Goal: Navigation & Orientation: Find specific page/section

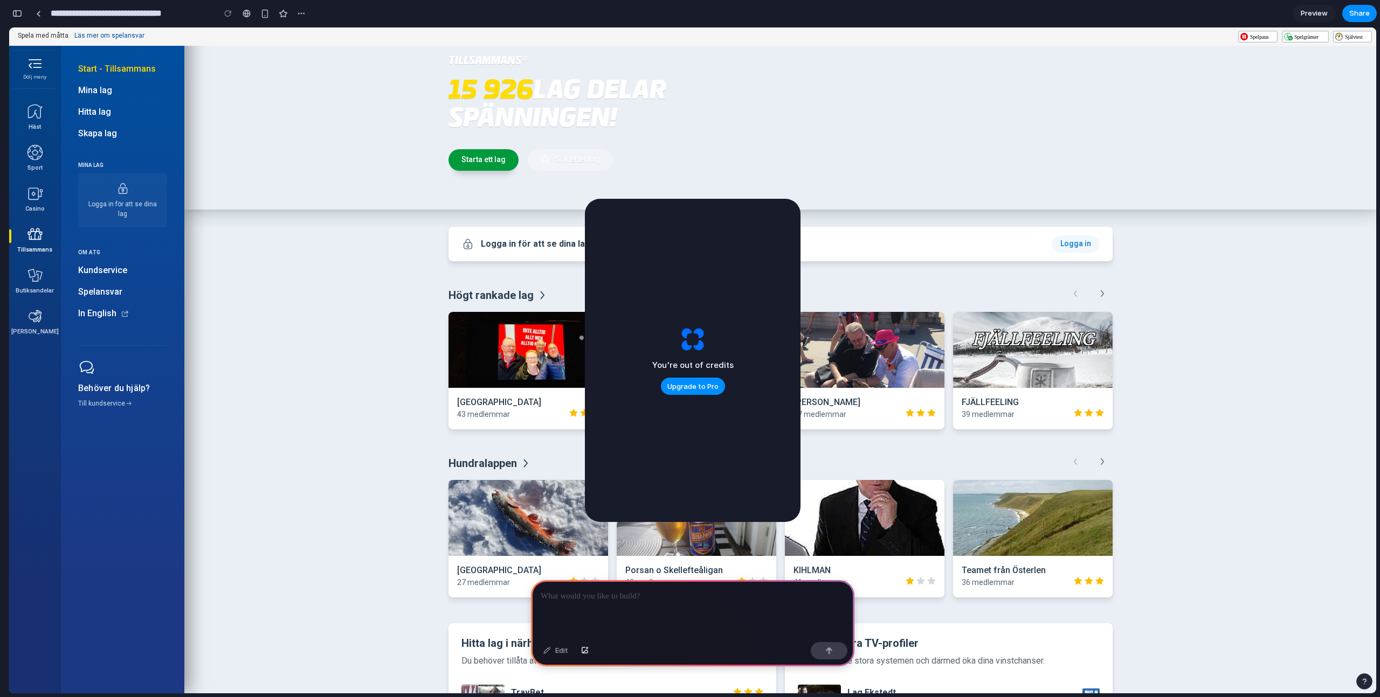
scroll to position [140, 0]
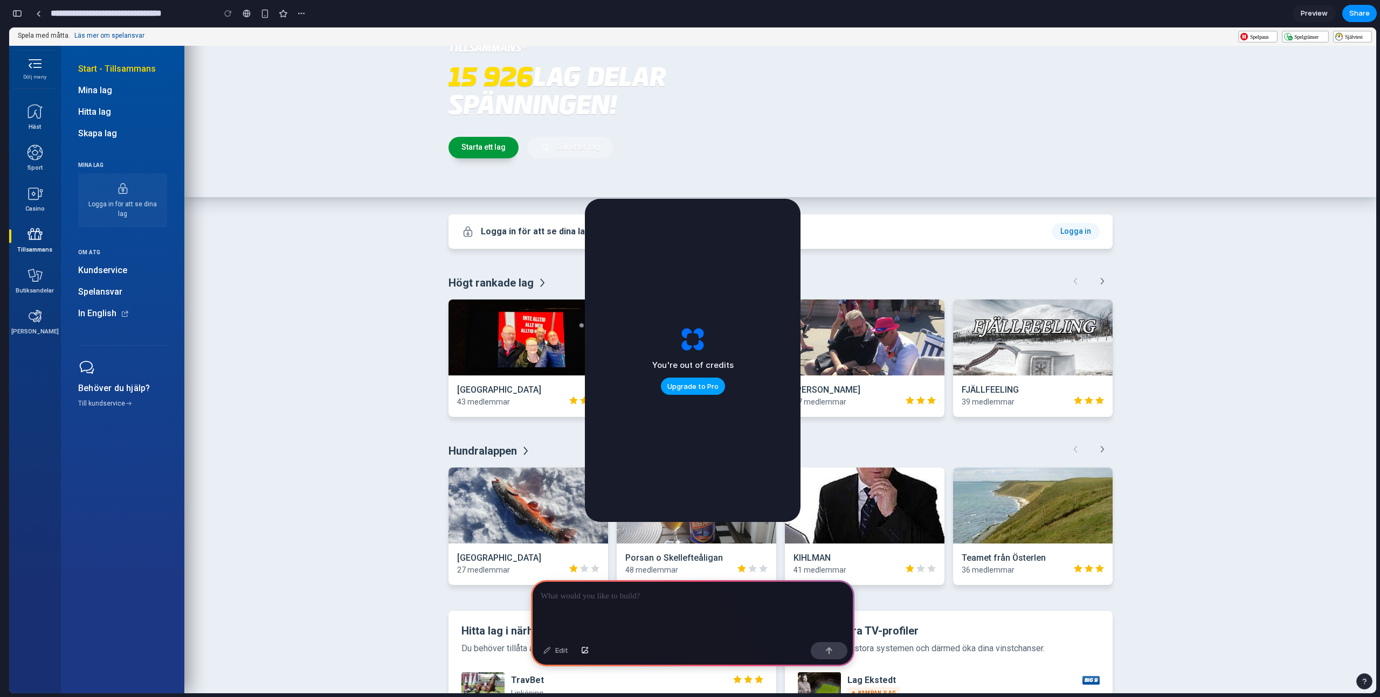
click at [676, 394] on button "Upgrade to Pro" at bounding box center [693, 386] width 64 height 17
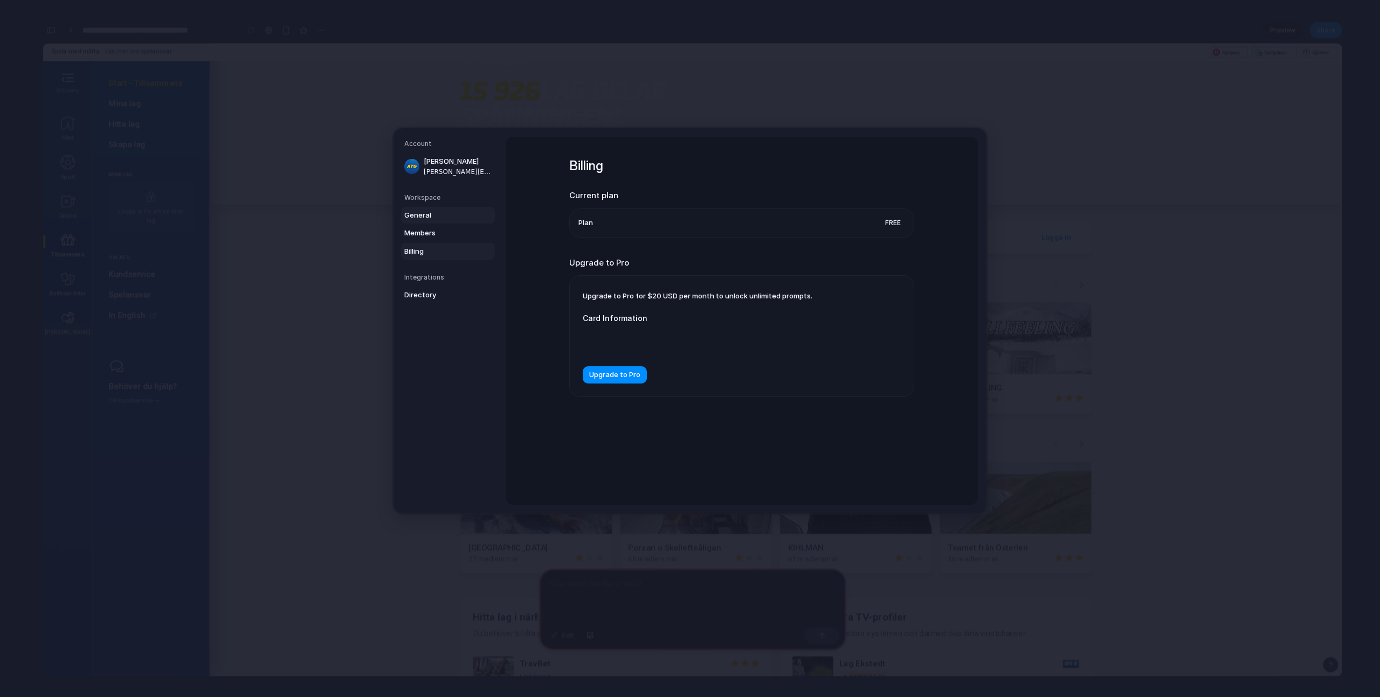
drag, startPoint x: 414, startPoint y: 230, endPoint x: 414, endPoint y: 221, distance: 8.1
click at [414, 230] on span "Members" at bounding box center [438, 233] width 69 height 11
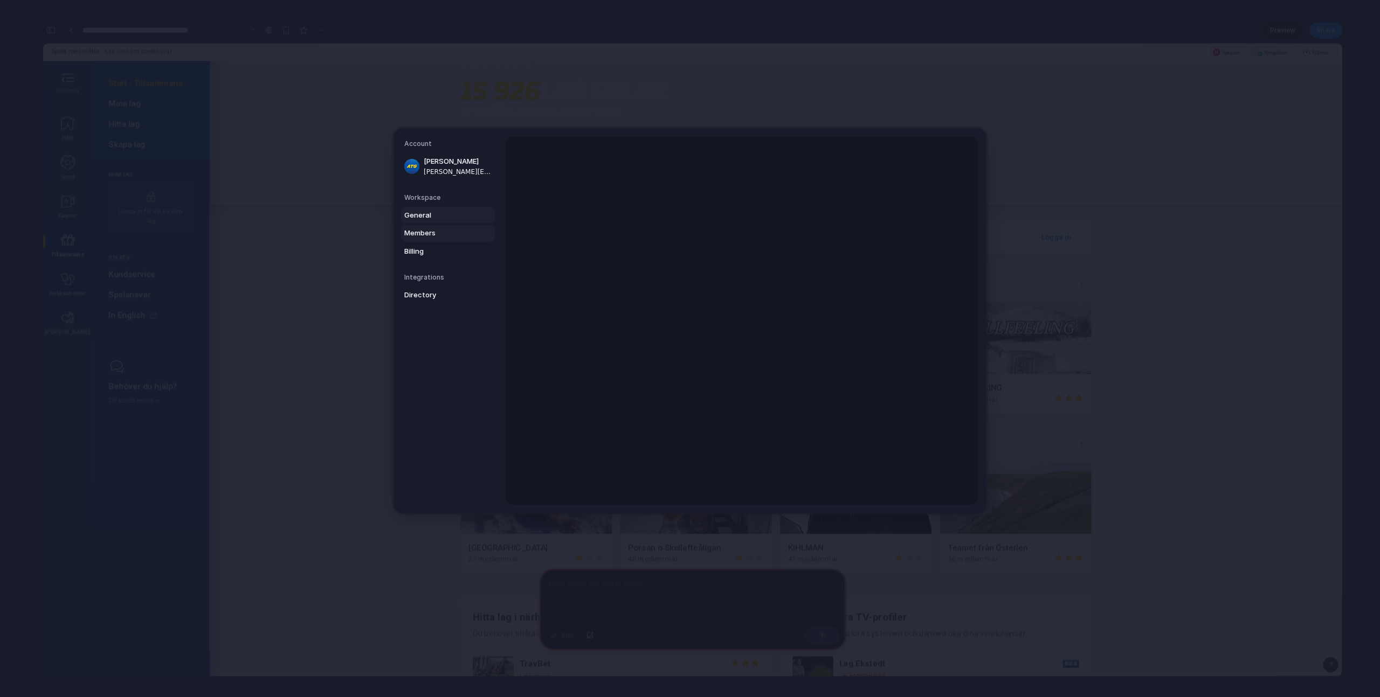
click at [416, 214] on span "General" at bounding box center [438, 215] width 69 height 11
click at [425, 294] on span "Directory" at bounding box center [438, 295] width 69 height 11
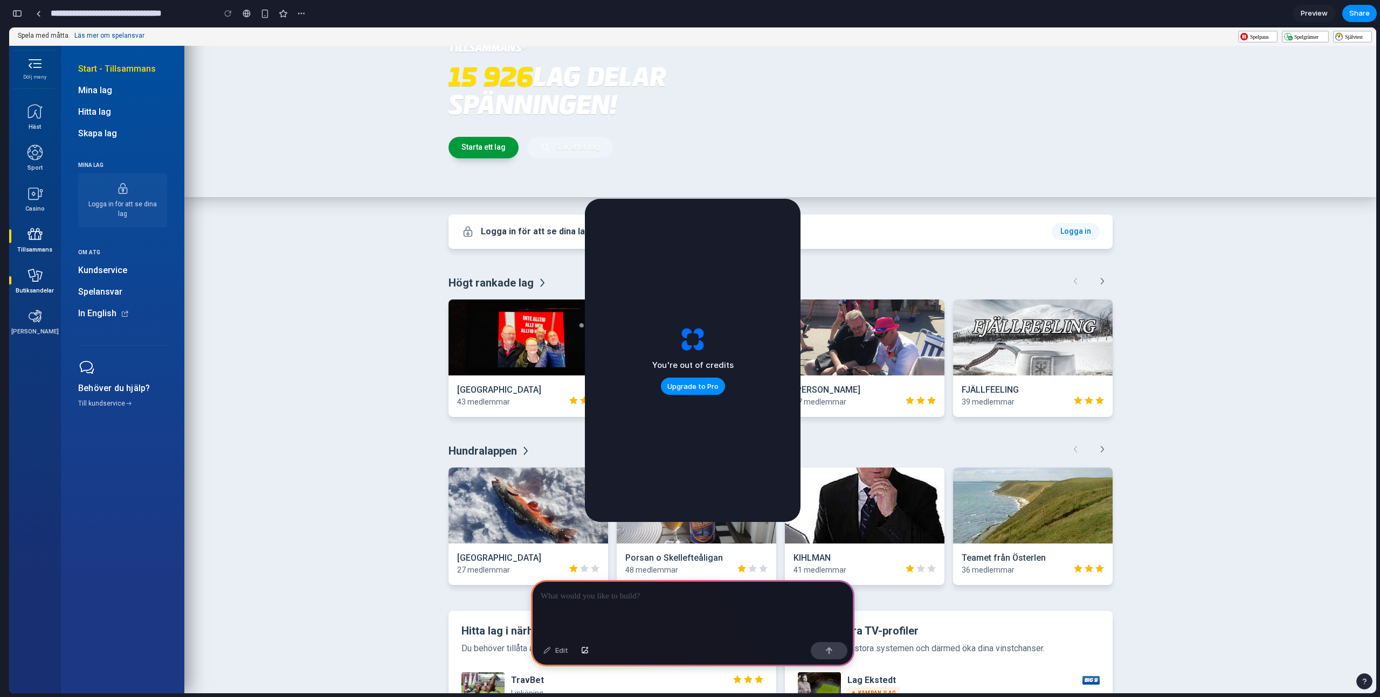
click at [33, 277] on icon "Spelformer" at bounding box center [34, 275] width 17 height 17
click at [36, 320] on icon "Spelformer" at bounding box center [34, 316] width 13 height 12
click at [37, 200] on icon "Spelformer" at bounding box center [34, 193] width 17 height 17
click at [37, 156] on icon "Spelformer" at bounding box center [34, 152] width 17 height 17
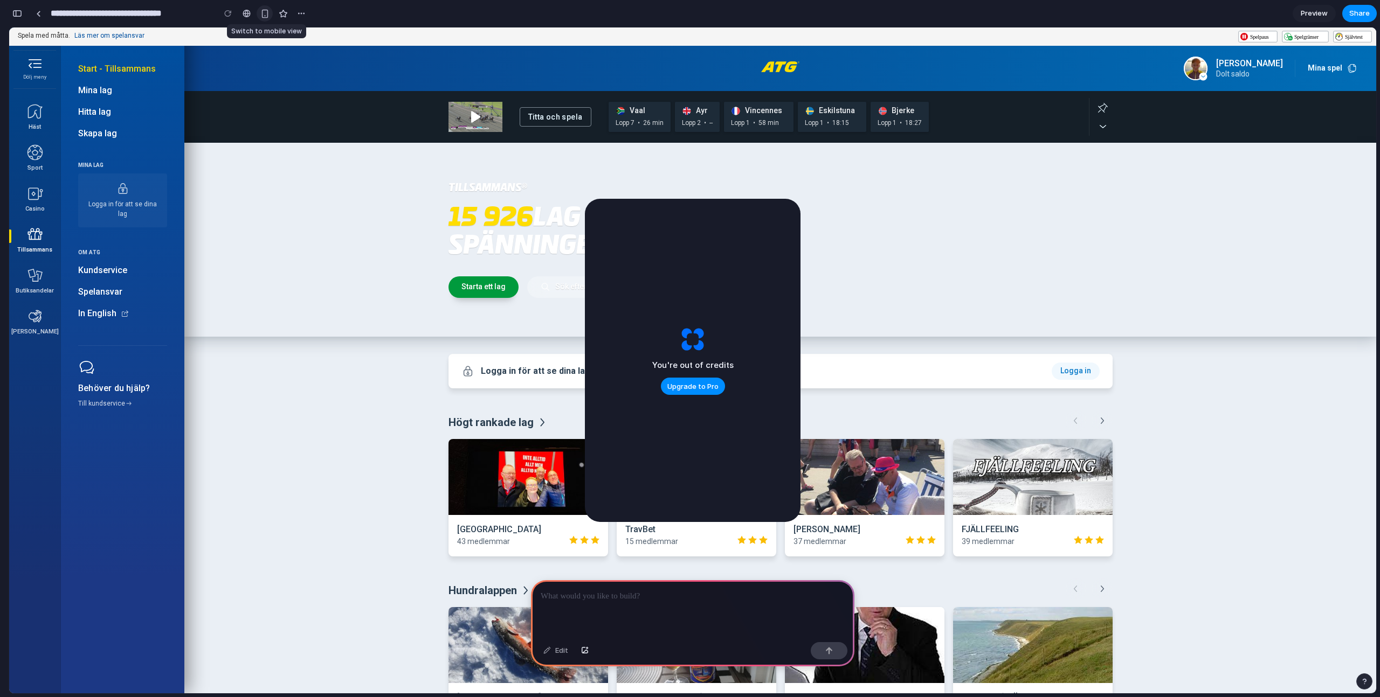
click at [262, 15] on div "button" at bounding box center [264, 13] width 9 height 9
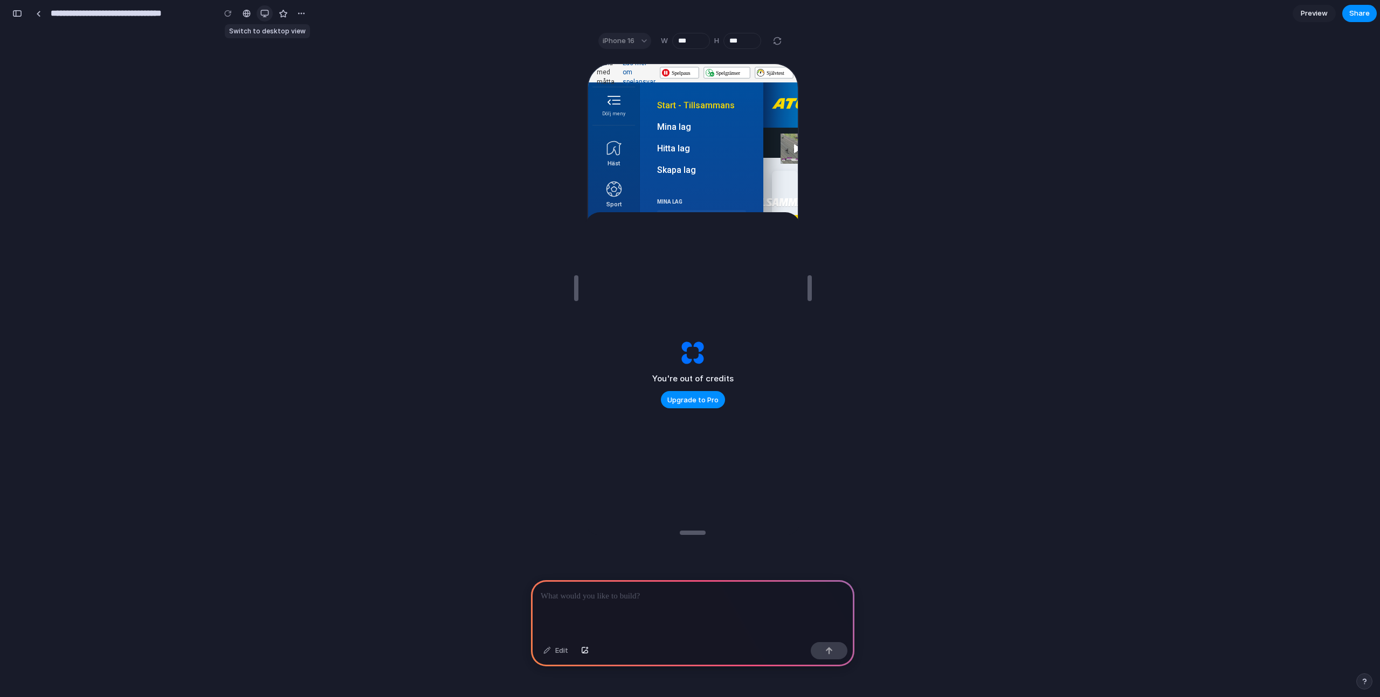
click at [264, 15] on div "button" at bounding box center [264, 13] width 9 height 9
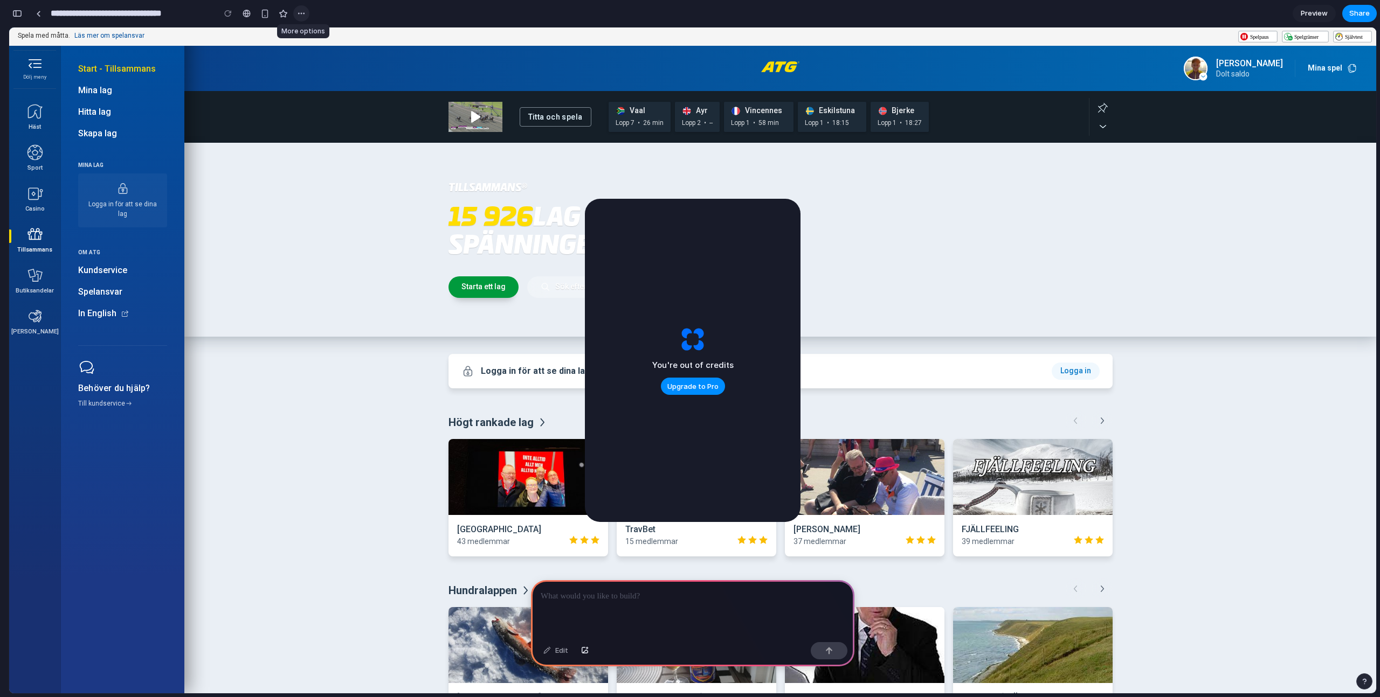
click at [303, 13] on div "button" at bounding box center [301, 13] width 9 height 9
click at [303, 13] on div "Duplicate Delete" at bounding box center [690, 348] width 1380 height 697
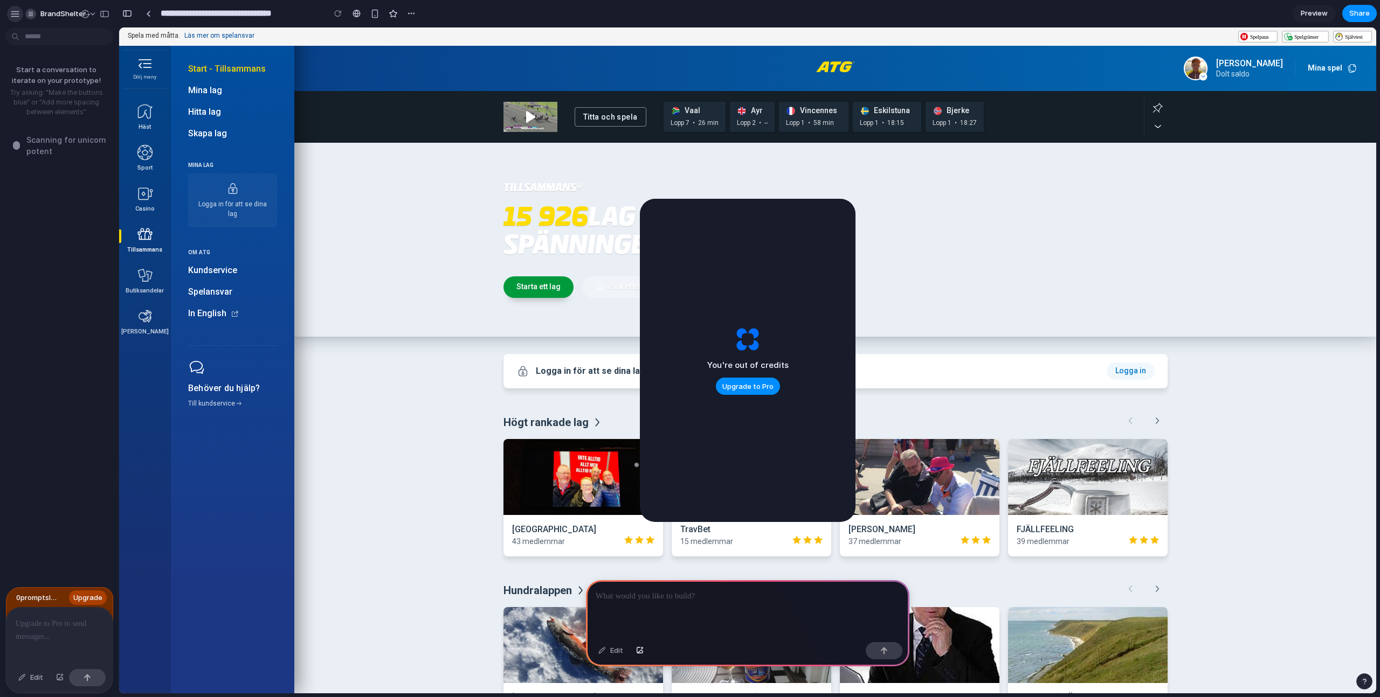
click at [15, 13] on div "button" at bounding box center [15, 14] width 10 height 10
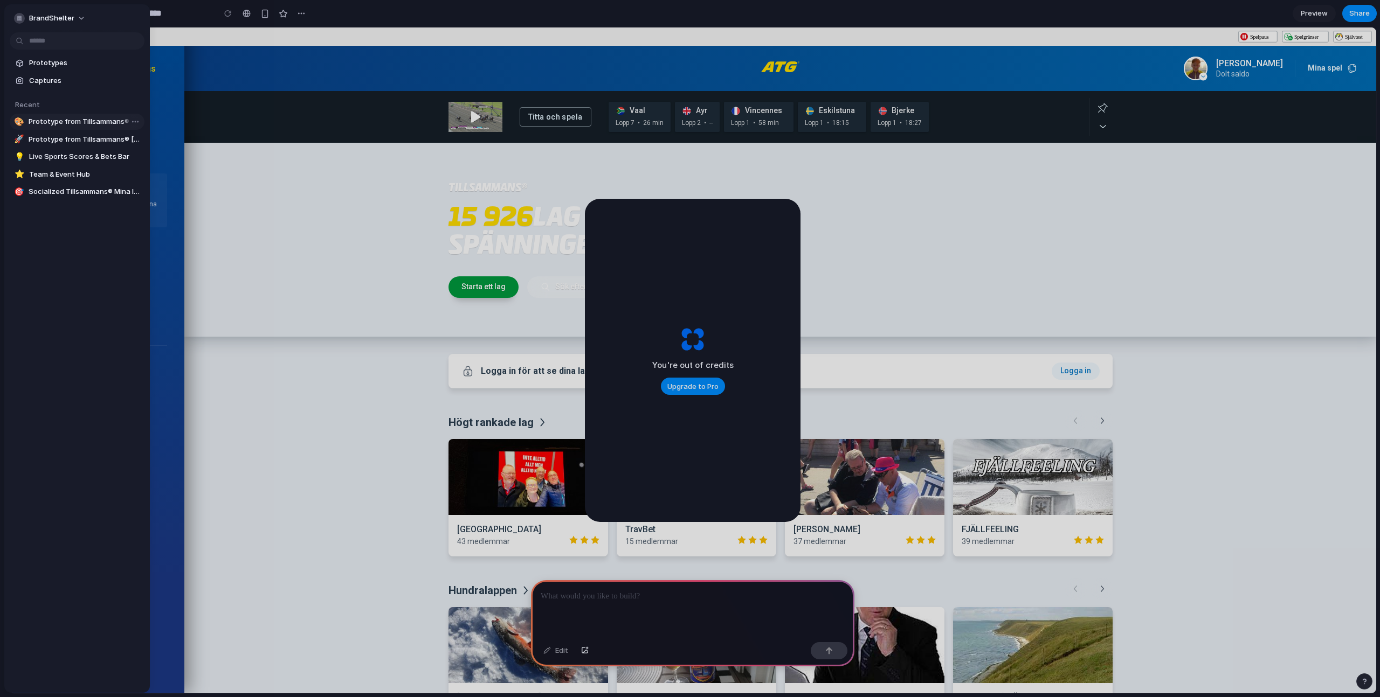
click at [55, 120] on span "Prototype from Tillsammans® Vänner" at bounding box center [85, 121] width 112 height 11
click at [51, 174] on span "Team & Event Hub" at bounding box center [84, 174] width 111 height 11
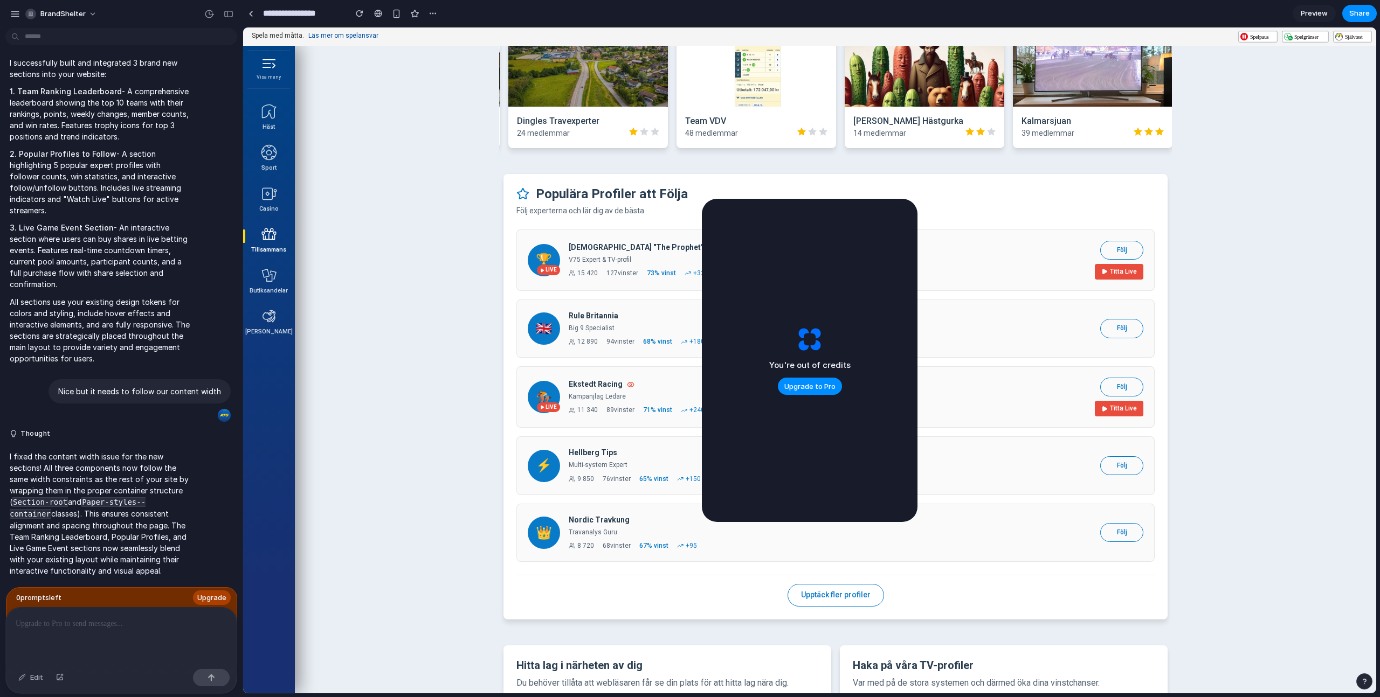
scroll to position [0, 841]
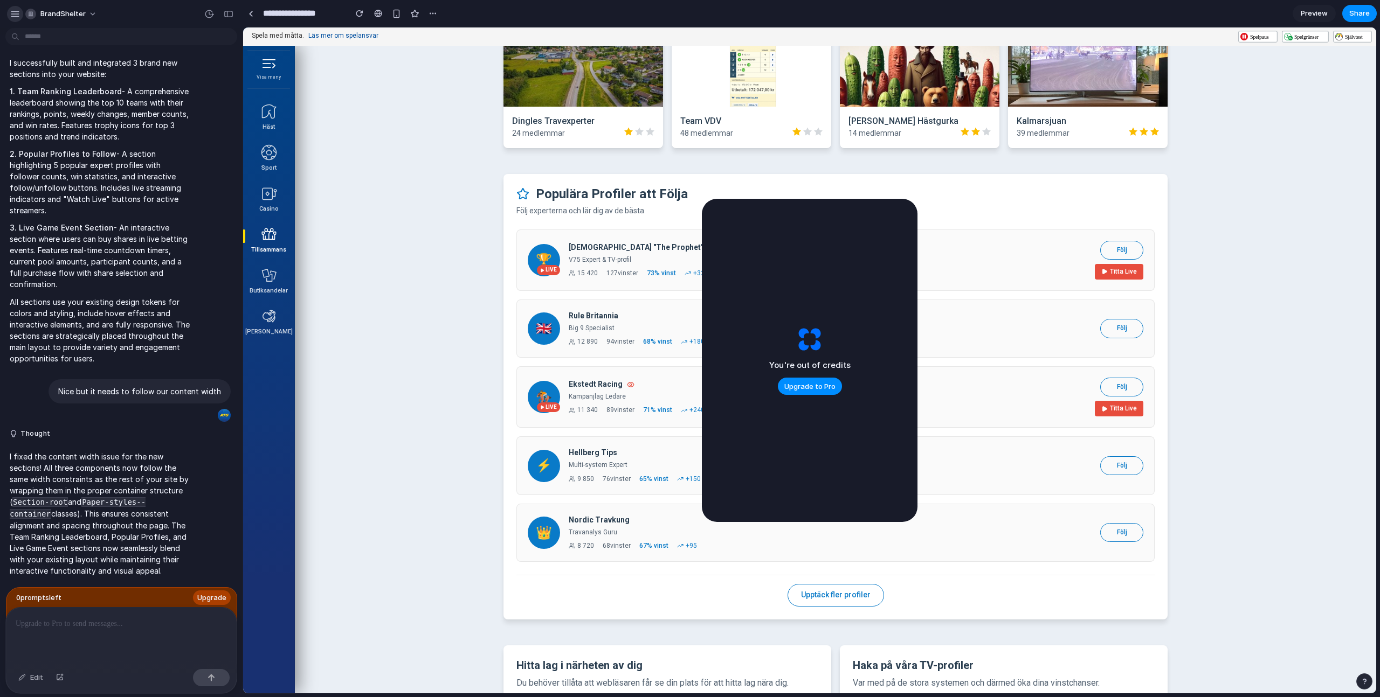
click at [12, 15] on div "button" at bounding box center [15, 14] width 10 height 10
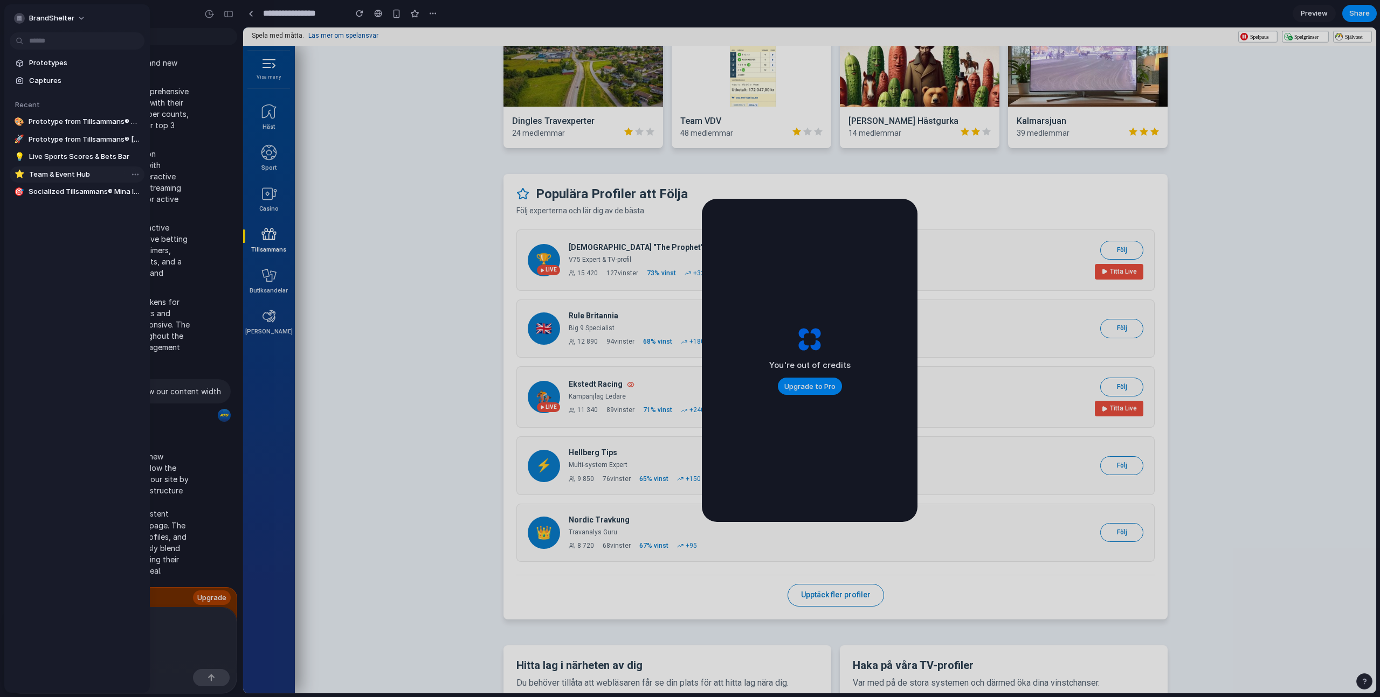
click at [49, 172] on span "Team & Event Hub" at bounding box center [84, 174] width 111 height 11
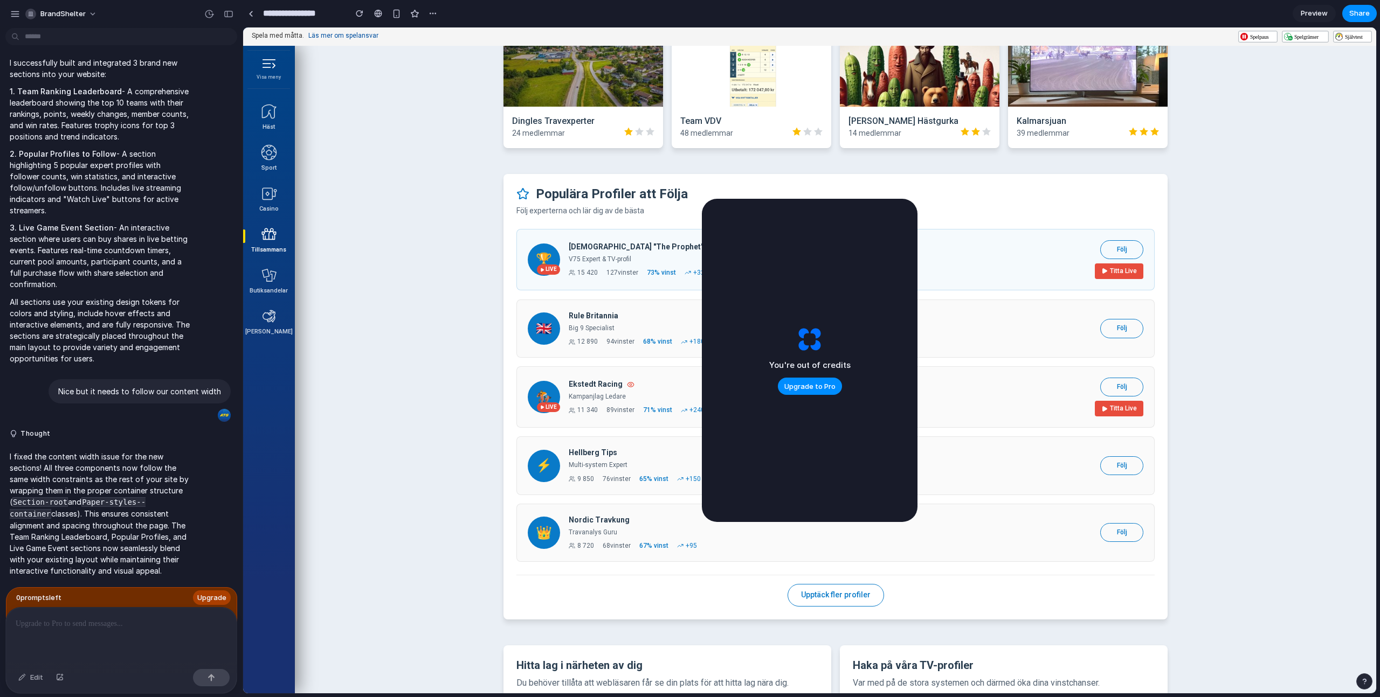
click at [1116, 262] on div "Följ Titta Live" at bounding box center [1119, 259] width 49 height 39
click at [1121, 245] on button "Följ" at bounding box center [1121, 249] width 43 height 19
drag, startPoint x: 1121, startPoint y: 324, endPoint x: 1113, endPoint y: 357, distance: 33.3
click at [1121, 324] on button "Följ" at bounding box center [1121, 327] width 43 height 19
click at [1119, 382] on button "Följ" at bounding box center [1121, 386] width 43 height 19
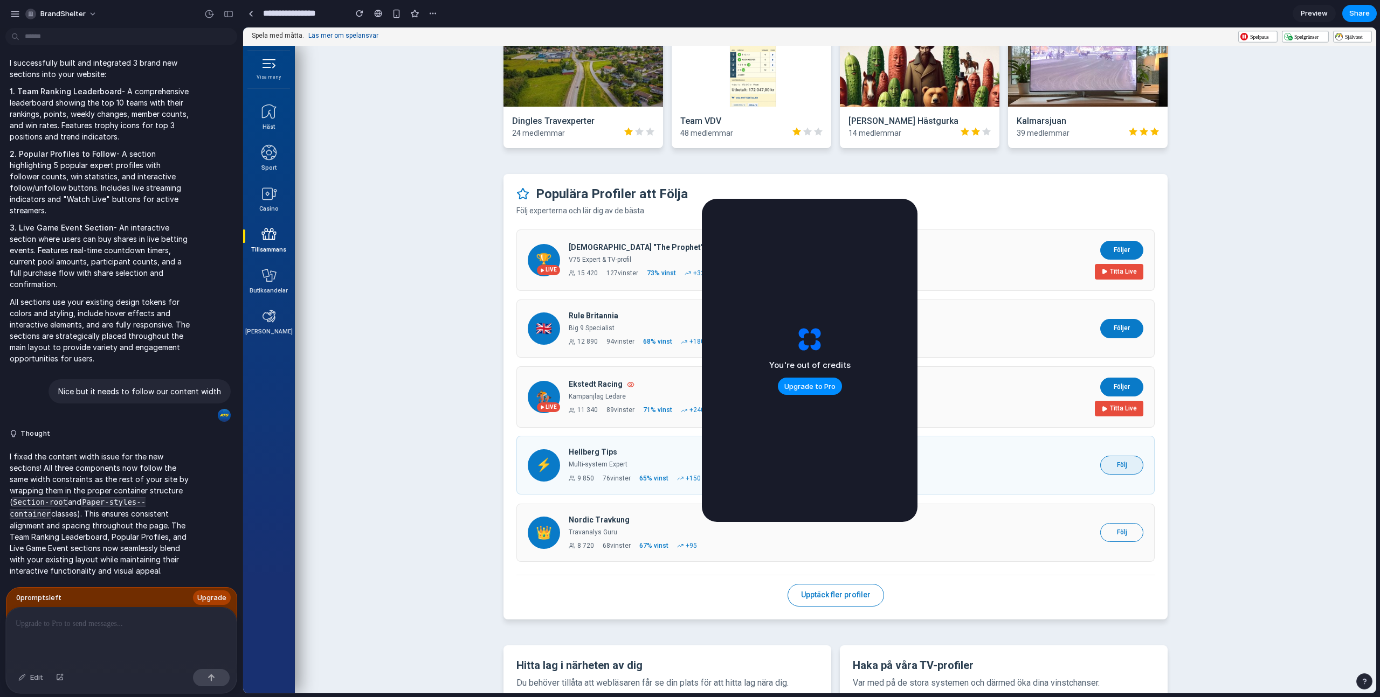
click at [1117, 469] on button "Följ" at bounding box center [1121, 465] width 43 height 19
click at [1121, 539] on button "Följ" at bounding box center [1121, 532] width 43 height 19
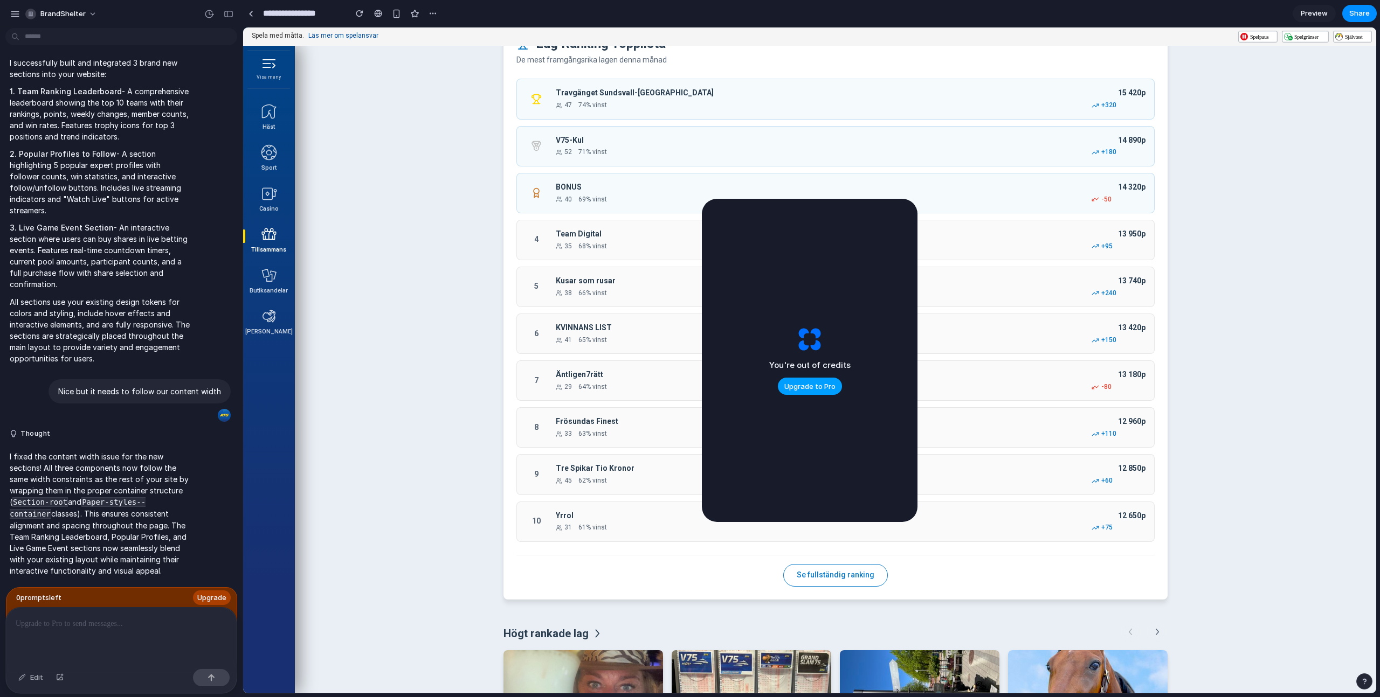
scroll to position [294, 0]
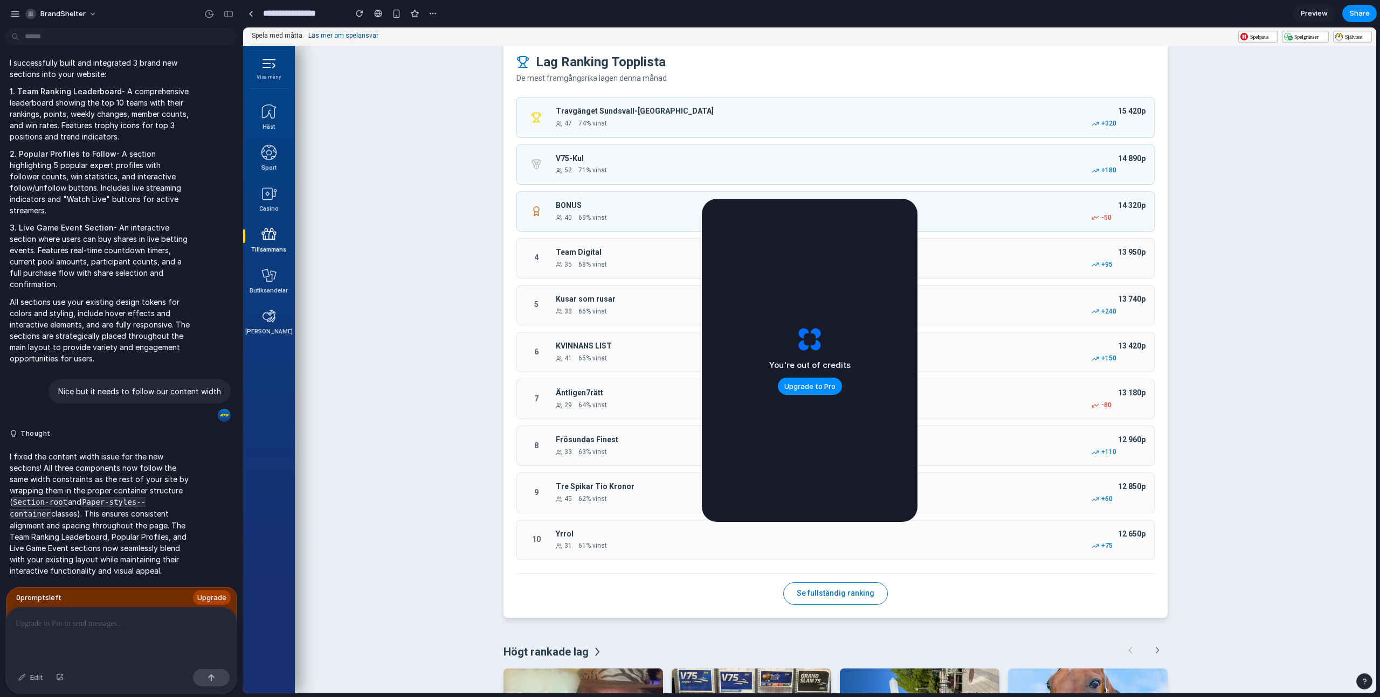
drag, startPoint x: 998, startPoint y: 231, endPoint x: 687, endPoint y: 207, distance: 312.3
drag, startPoint x: 1063, startPoint y: 261, endPoint x: 624, endPoint y: 215, distance: 441.6
click at [83, 17] on span "BrandShelter" at bounding box center [62, 14] width 45 height 11
click at [149, 89] on li "Light" at bounding box center [147, 89] width 64 height 17
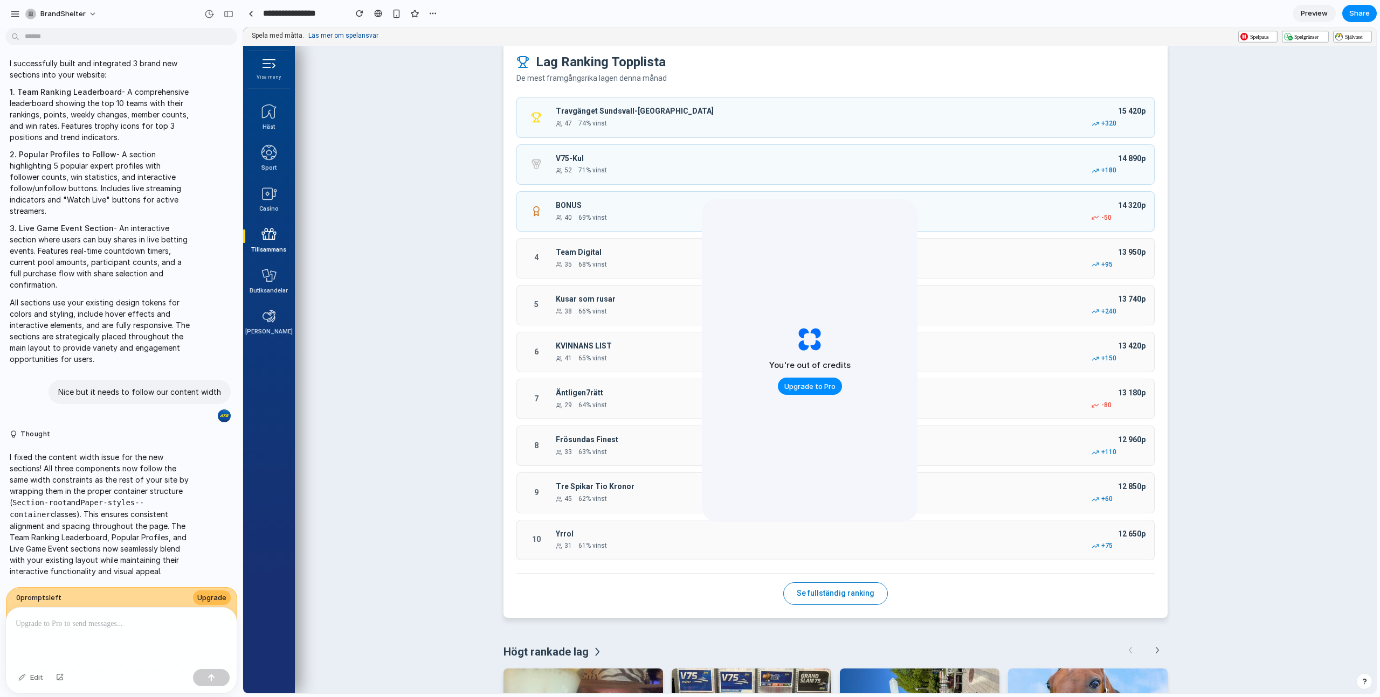
scroll to position [0, 0]
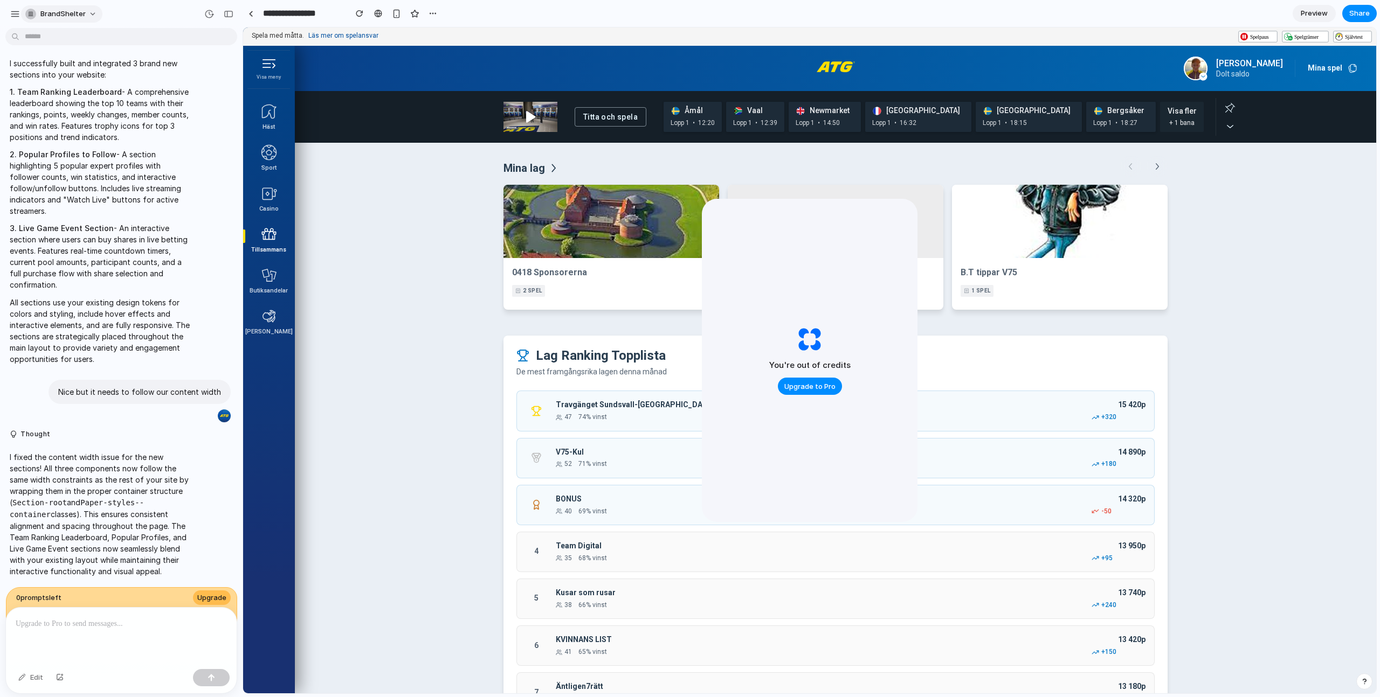
click at [65, 17] on span "BrandShelter" at bounding box center [62, 14] width 45 height 11
click at [140, 124] on span "Neutral dark" at bounding box center [140, 124] width 42 height 11
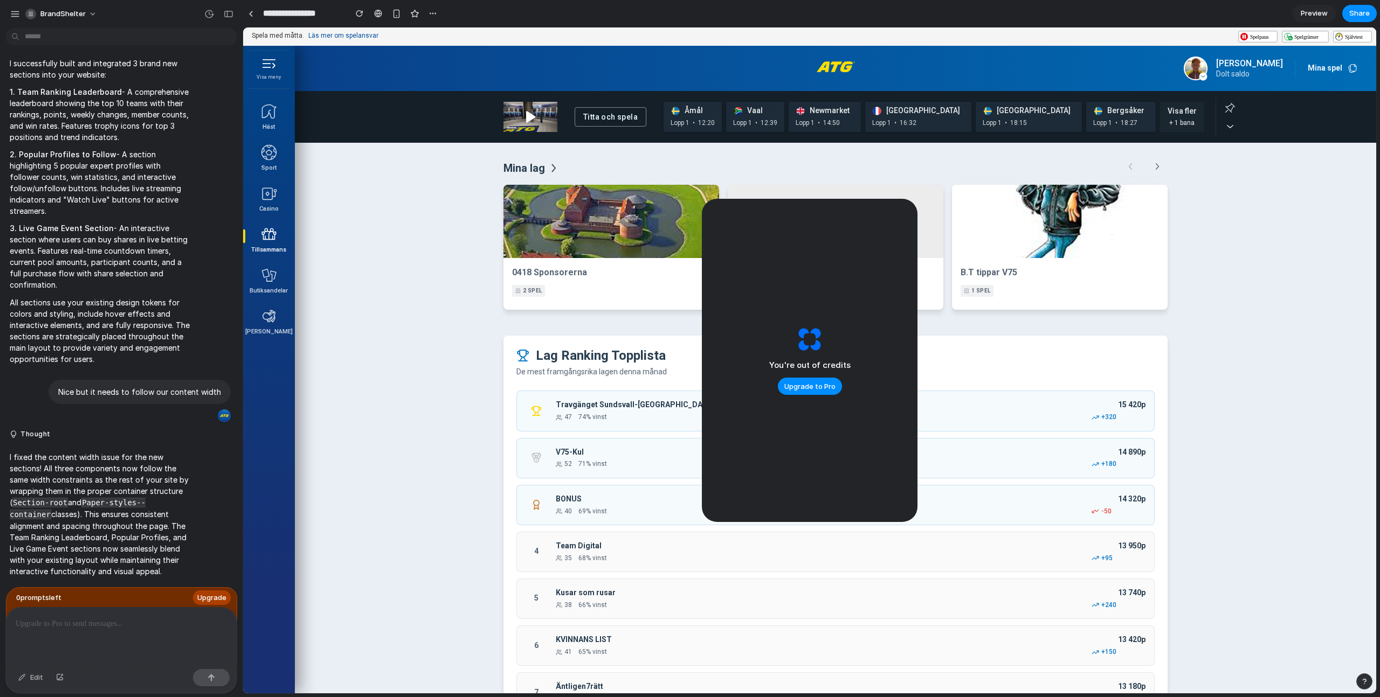
scroll to position [102, 0]
click at [17, 11] on div "button" at bounding box center [15, 14] width 10 height 10
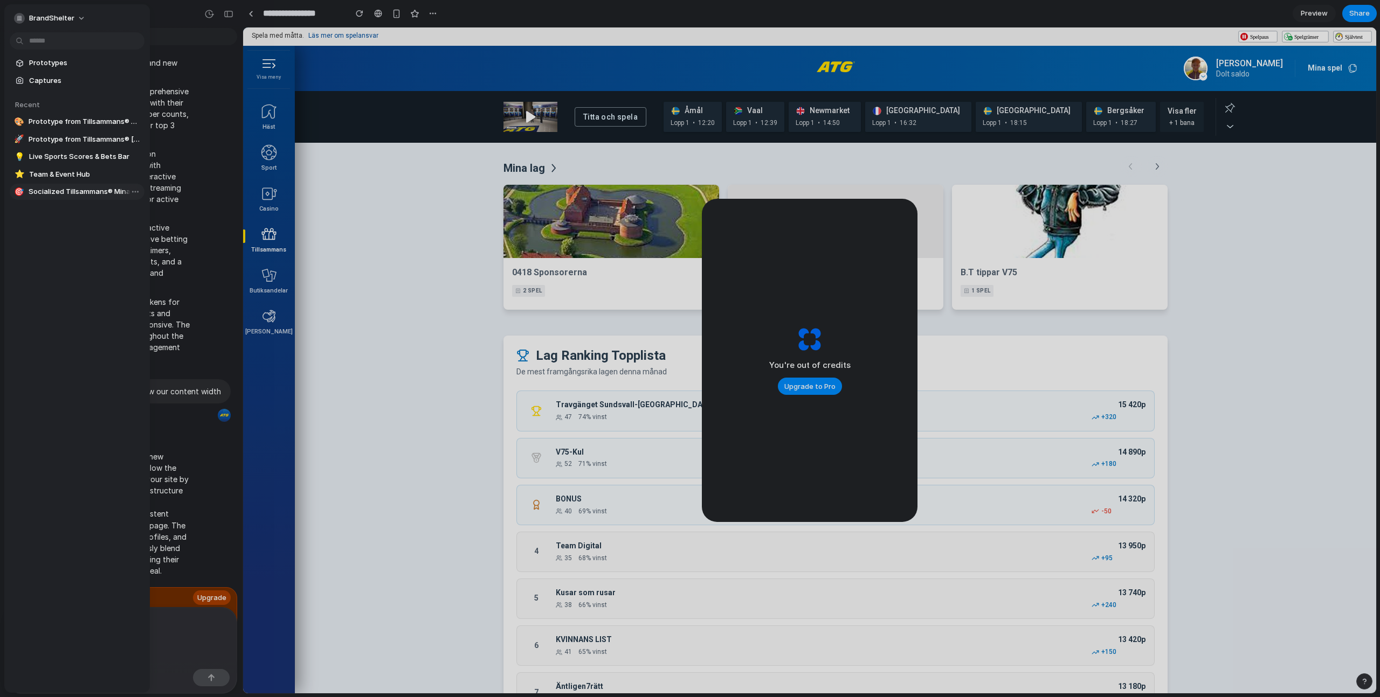
click at [62, 191] on span "Socialized Tillsammans® Mina lag Platform" at bounding box center [85, 191] width 112 height 11
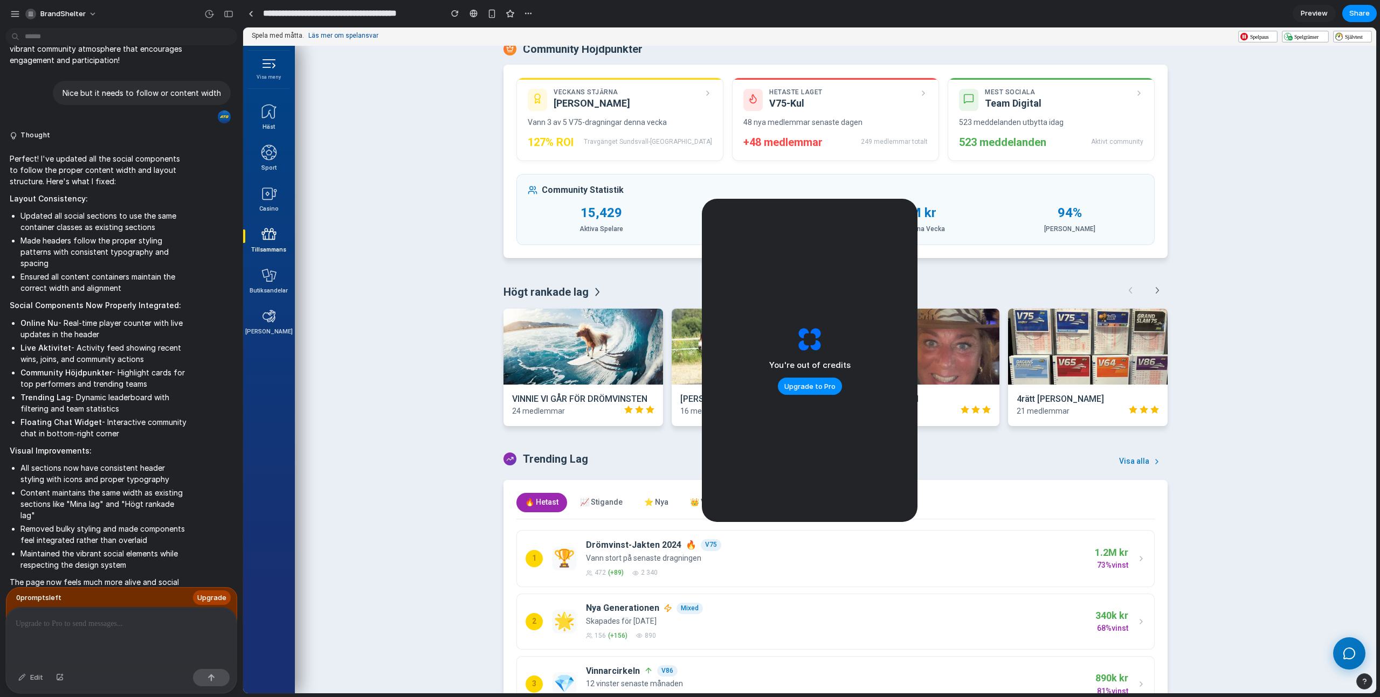
scroll to position [863, 0]
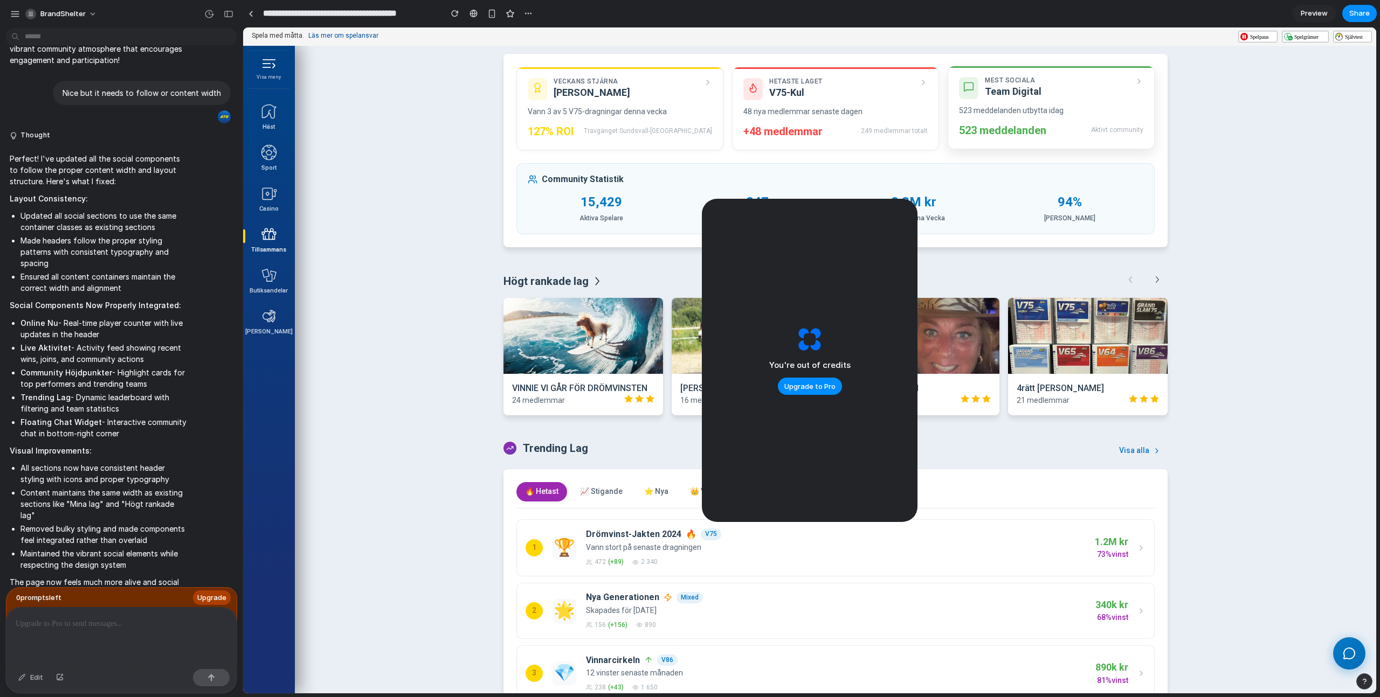
click at [1052, 92] on h3 "Team Digital" at bounding box center [1056, 91] width 143 height 11
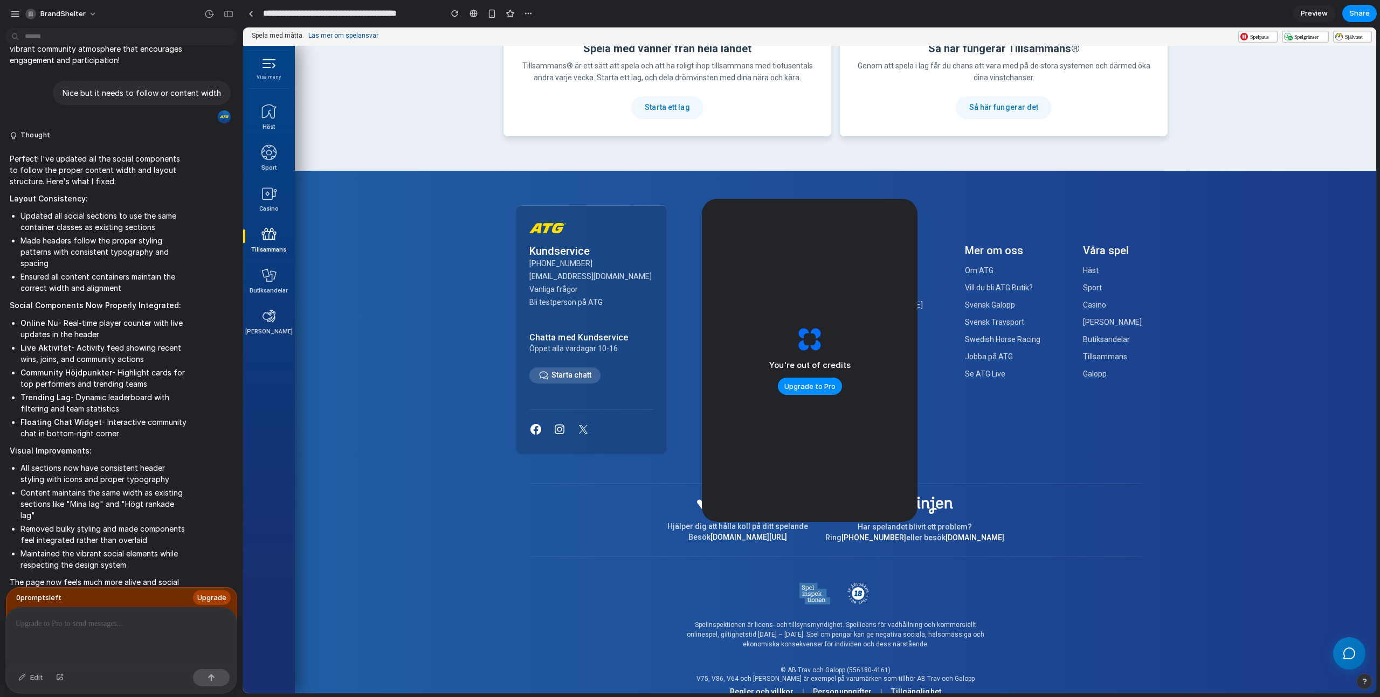
scroll to position [2313, 0]
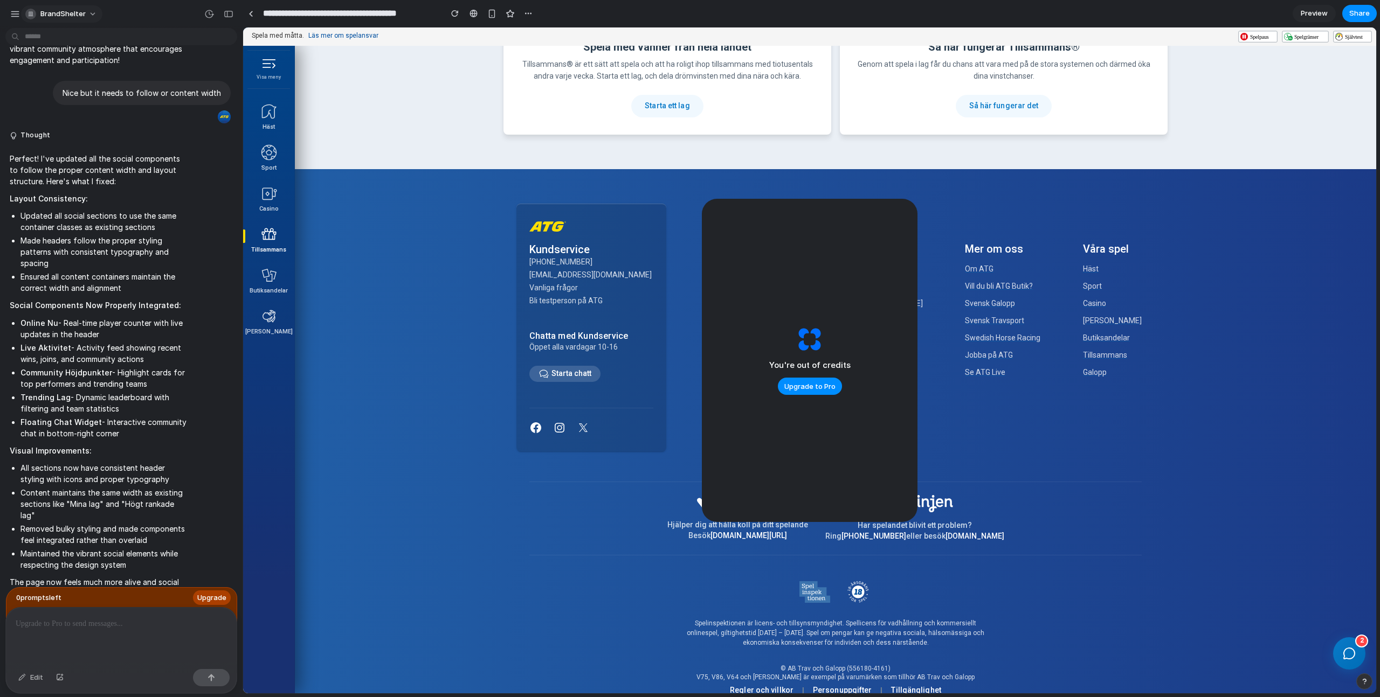
click at [78, 17] on span "BrandShelter" at bounding box center [62, 14] width 45 height 11
drag, startPoint x: 79, startPoint y: 16, endPoint x: 17, endPoint y: 17, distance: 62.5
click at [74, 16] on div "Settings Invite members Change theme Sign out" at bounding box center [690, 348] width 1380 height 697
click at [17, 17] on div "button" at bounding box center [15, 14] width 10 height 10
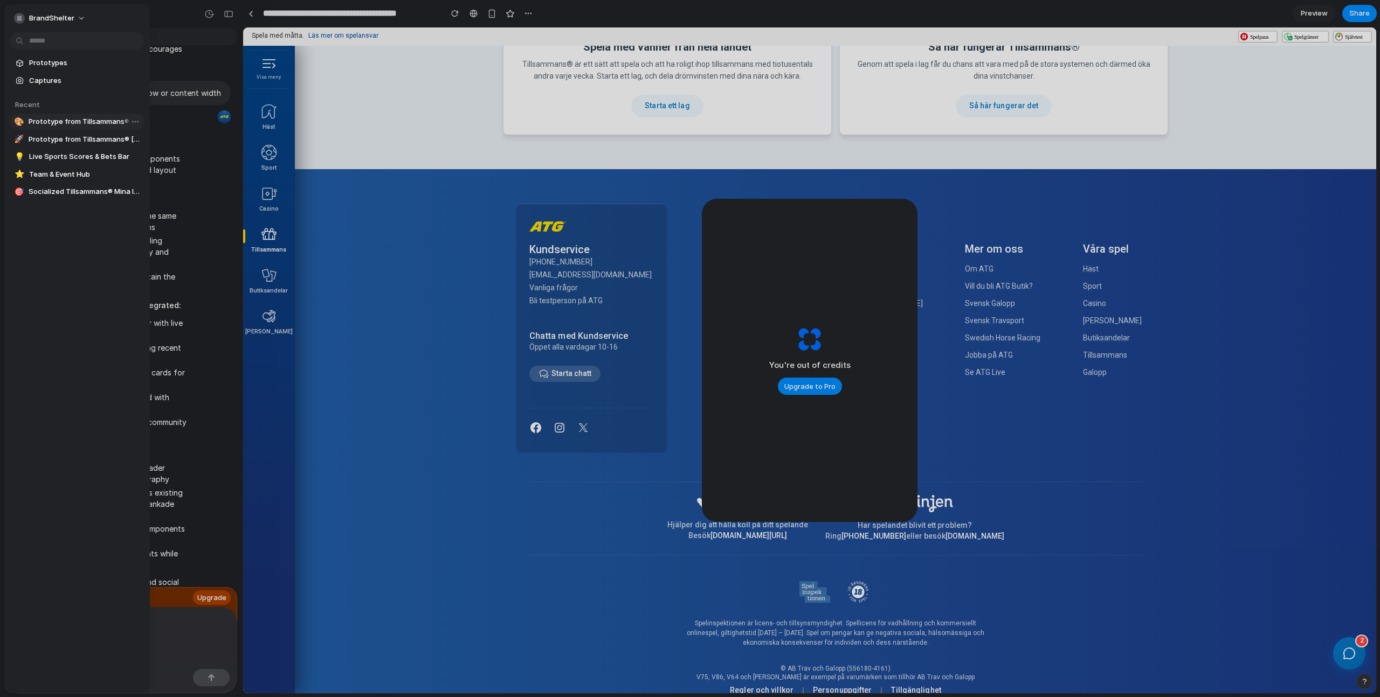
click at [60, 122] on span "Prototype from Tillsammans® Vänner" at bounding box center [85, 121] width 112 height 11
type input "**********"
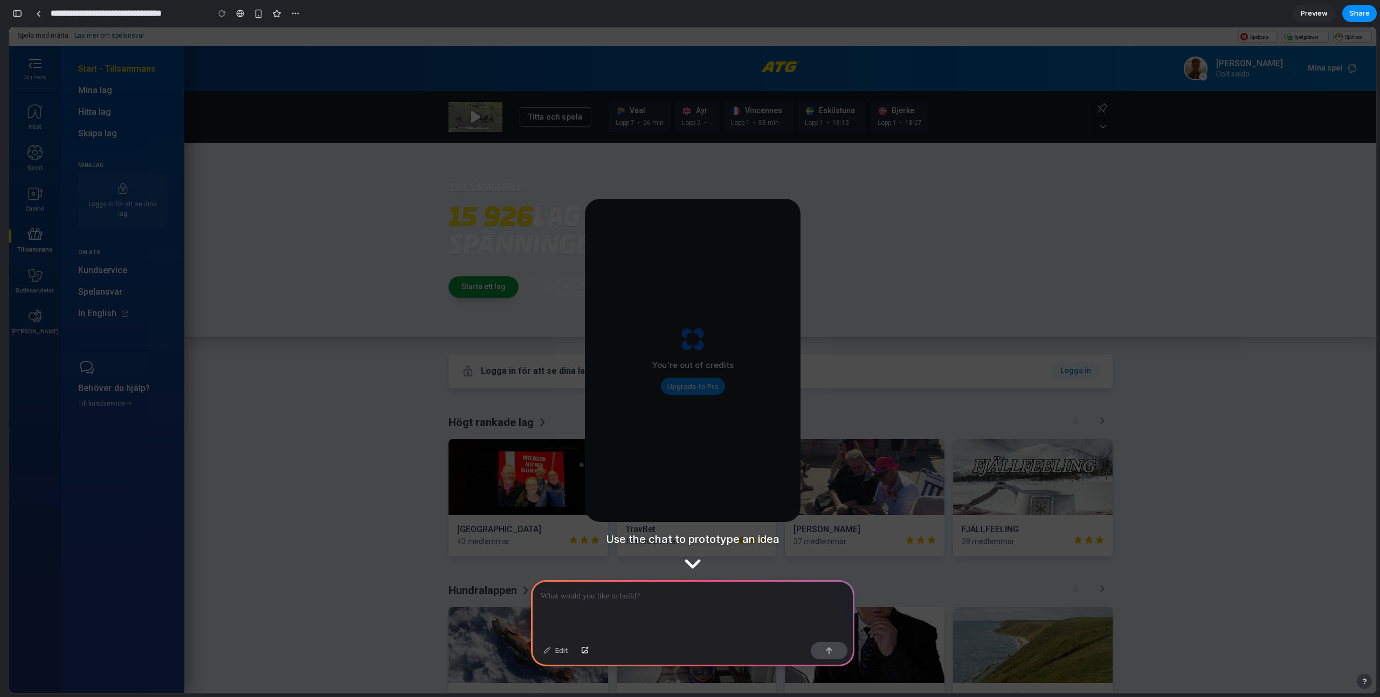
click at [656, 591] on p at bounding box center [693, 596] width 304 height 13
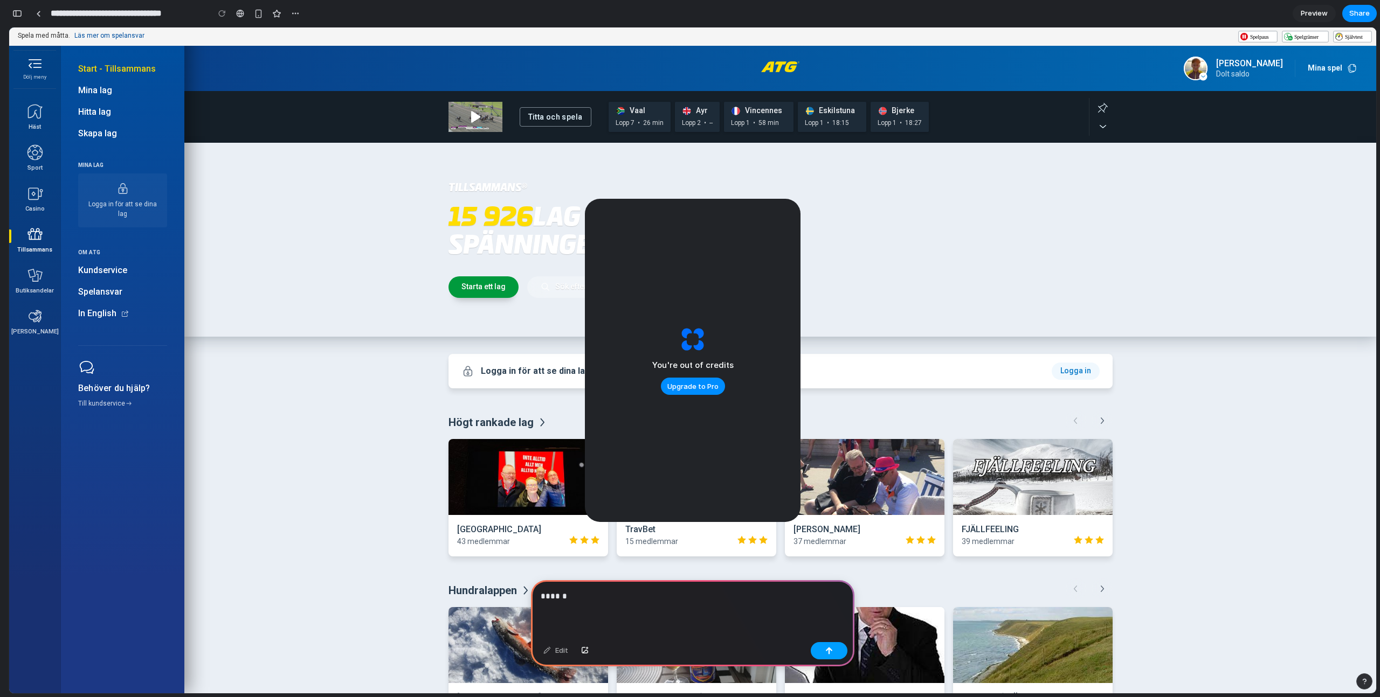
click at [825, 650] on div "button" at bounding box center [829, 651] width 8 height 8
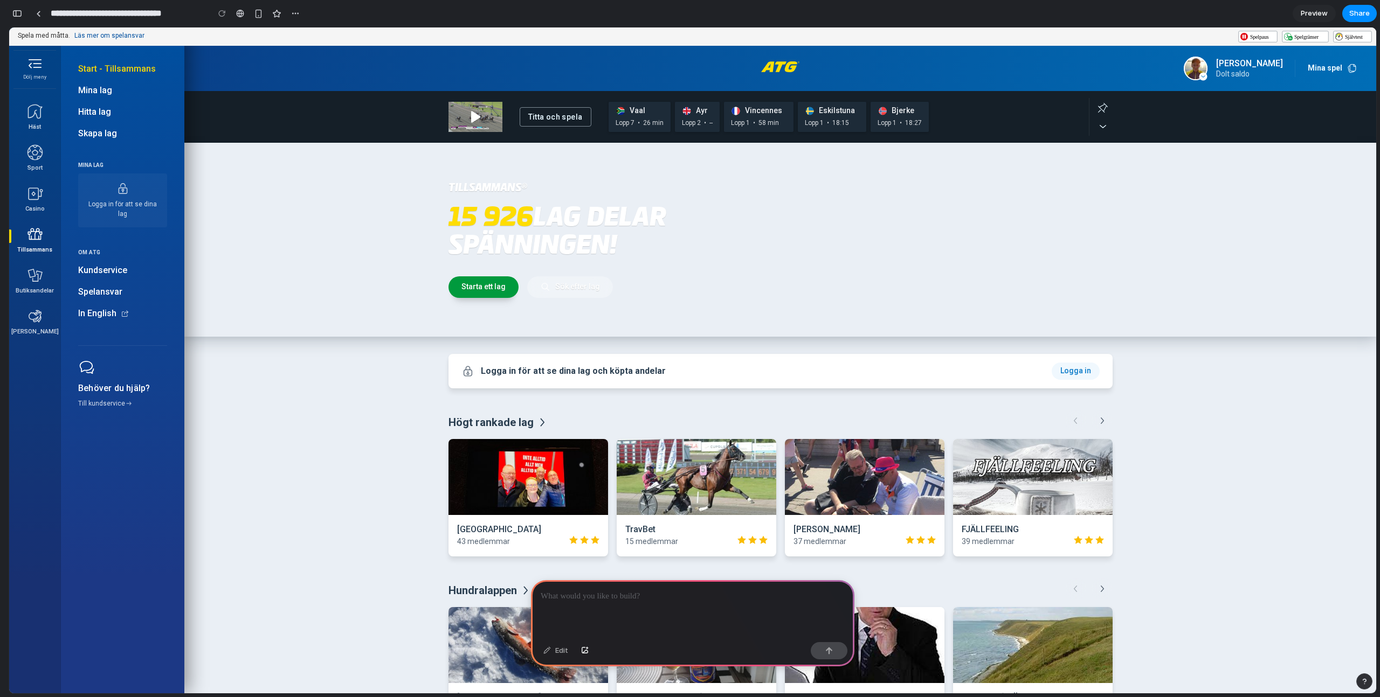
click at [648, 601] on p at bounding box center [693, 596] width 304 height 13
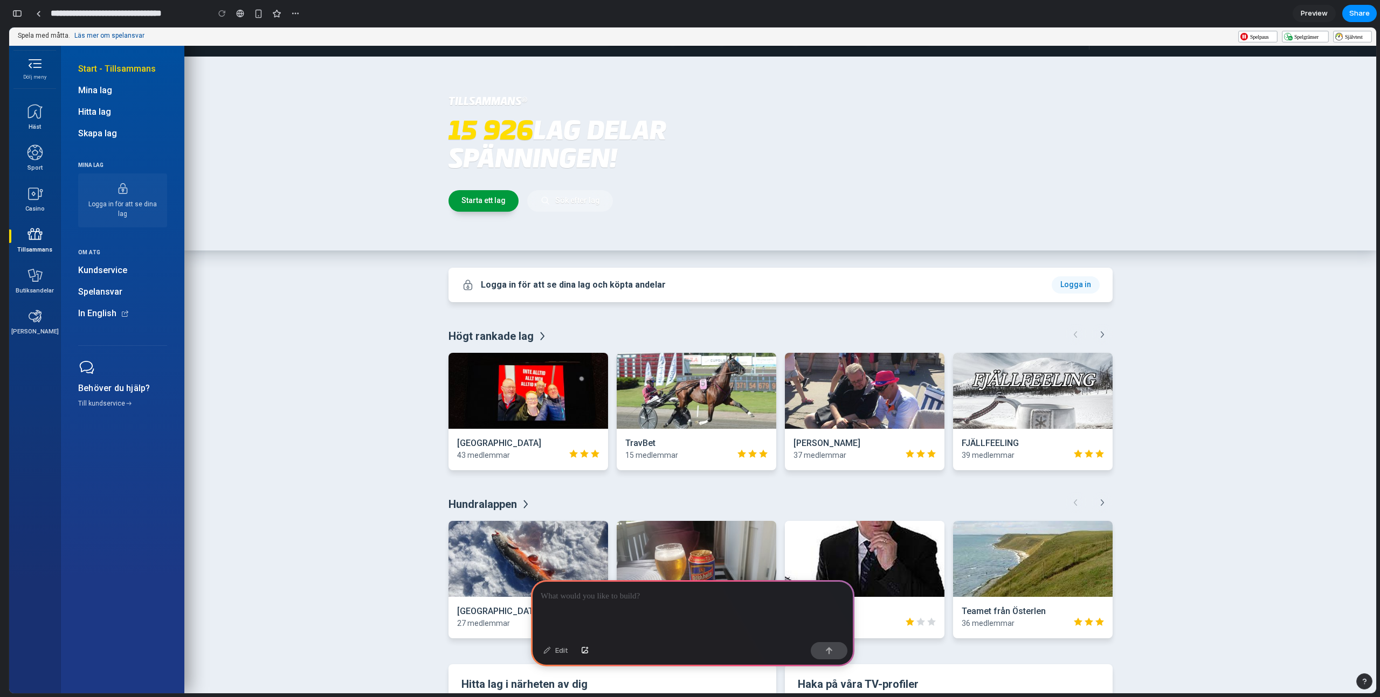
scroll to position [92, 0]
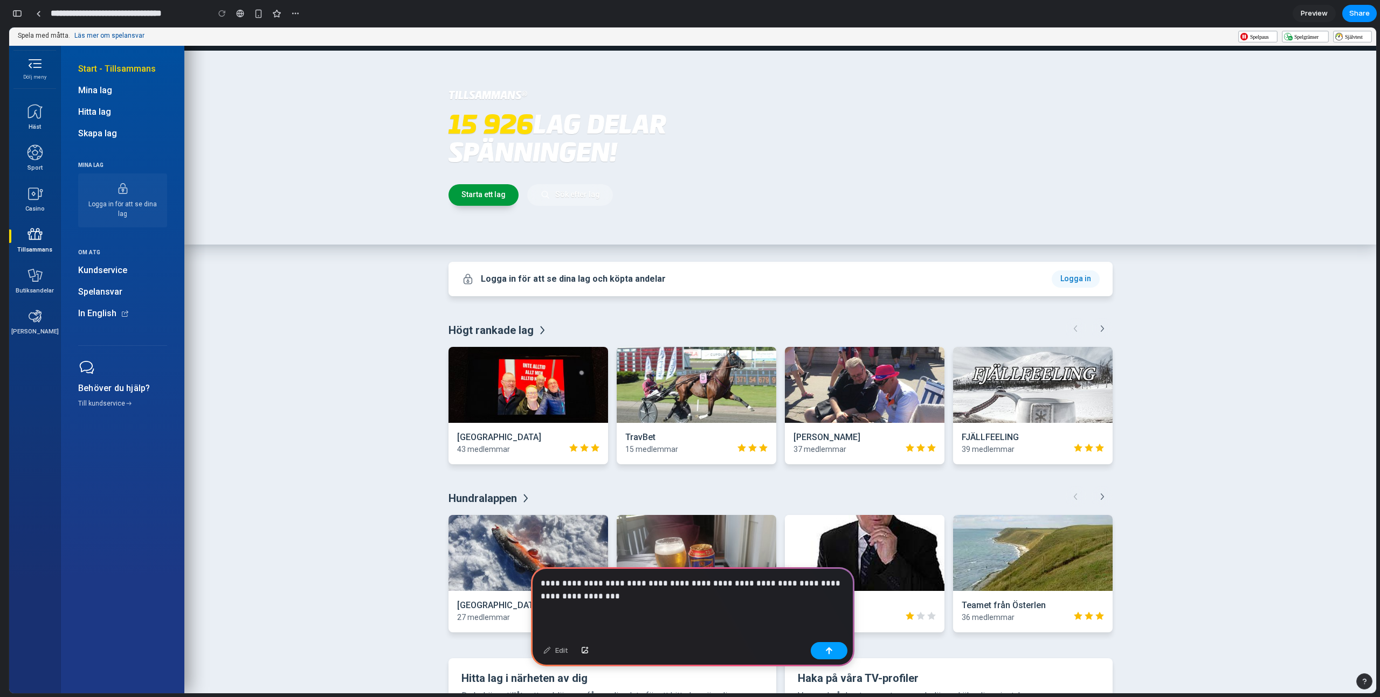
click at [839, 652] on button "button" at bounding box center [829, 650] width 37 height 17
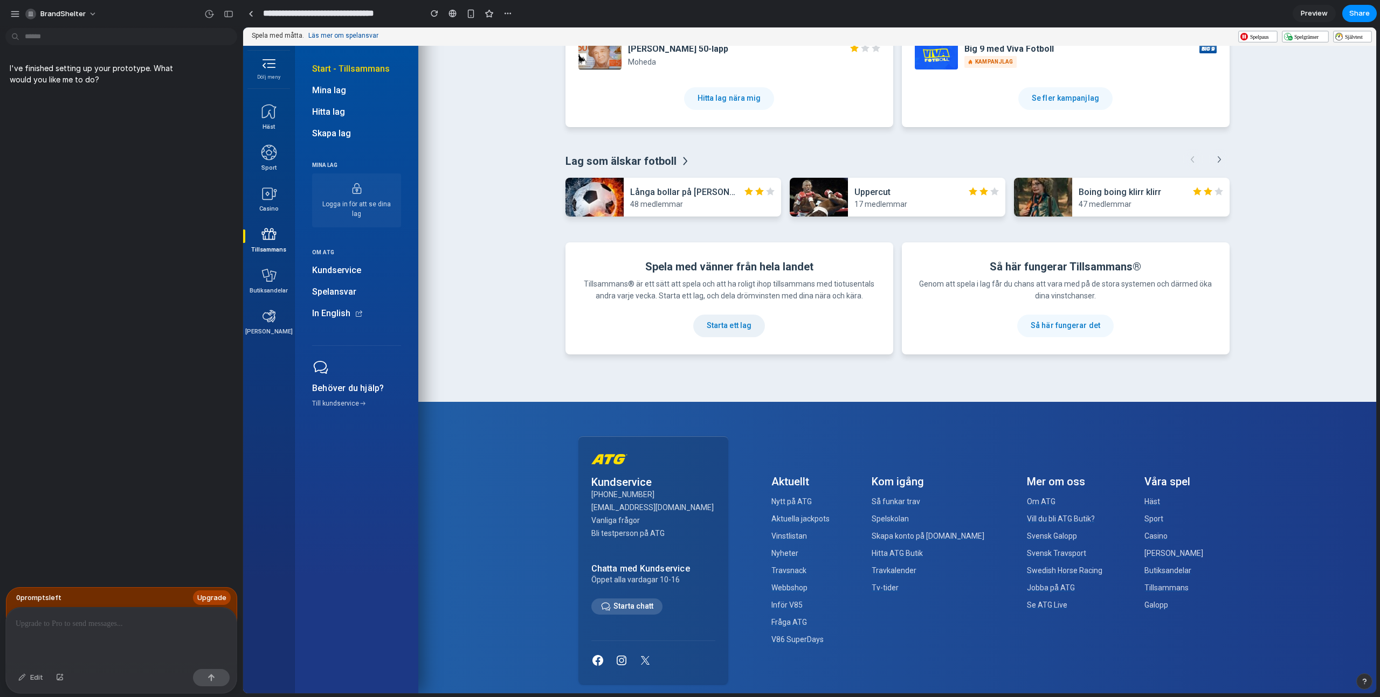
scroll to position [892, 0]
